Goal: Book appointment/travel/reservation

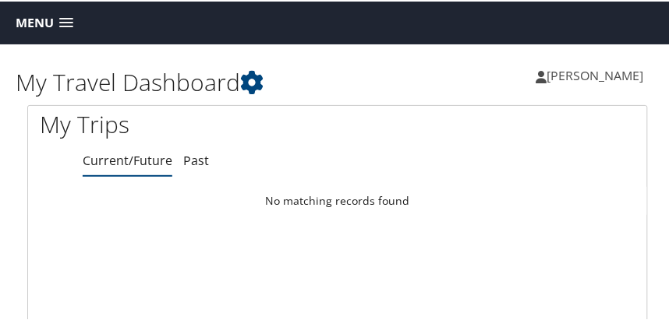
click at [68, 20] on span at bounding box center [66, 21] width 14 height 11
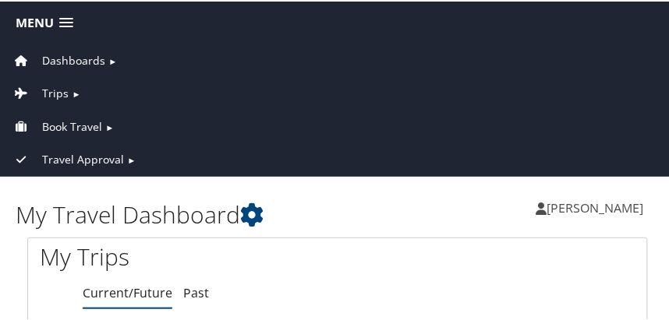
click at [72, 125] on span "Book Travel" at bounding box center [72, 125] width 60 height 17
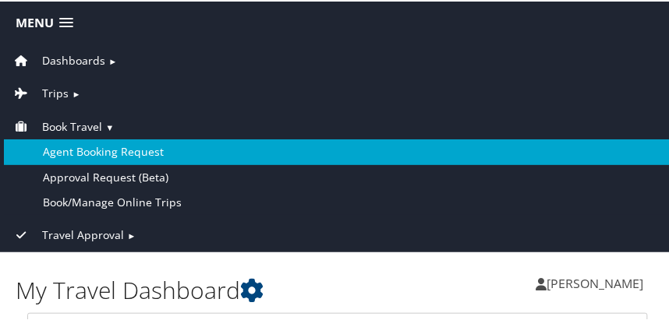
click at [86, 152] on link "Agent Booking Request" at bounding box center [337, 150] width 667 height 25
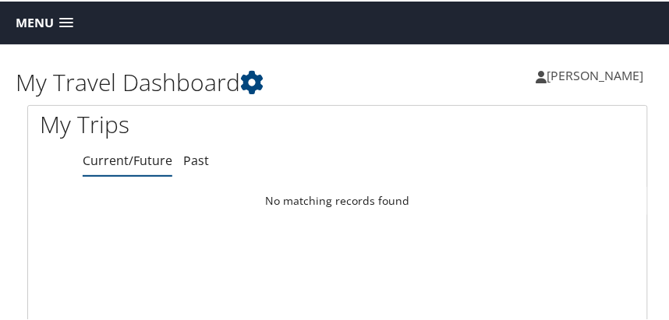
click at [69, 19] on span at bounding box center [66, 21] width 14 height 11
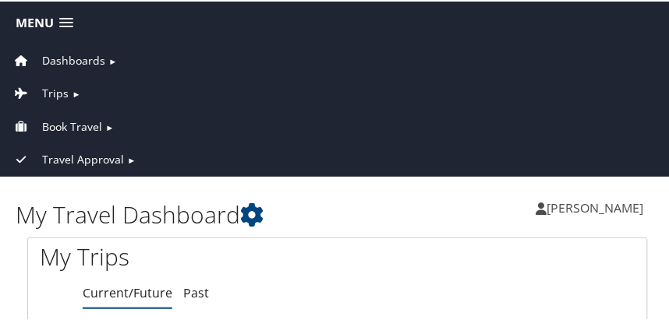
click at [55, 122] on span "Book Travel" at bounding box center [72, 125] width 60 height 17
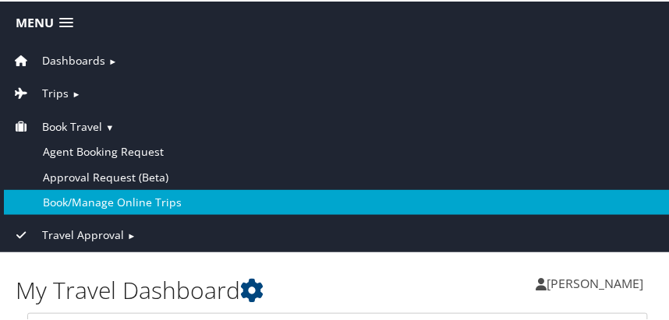
click at [74, 199] on link "Book/Manage Online Trips" at bounding box center [337, 201] width 667 height 25
